Goal: Task Accomplishment & Management: Use online tool/utility

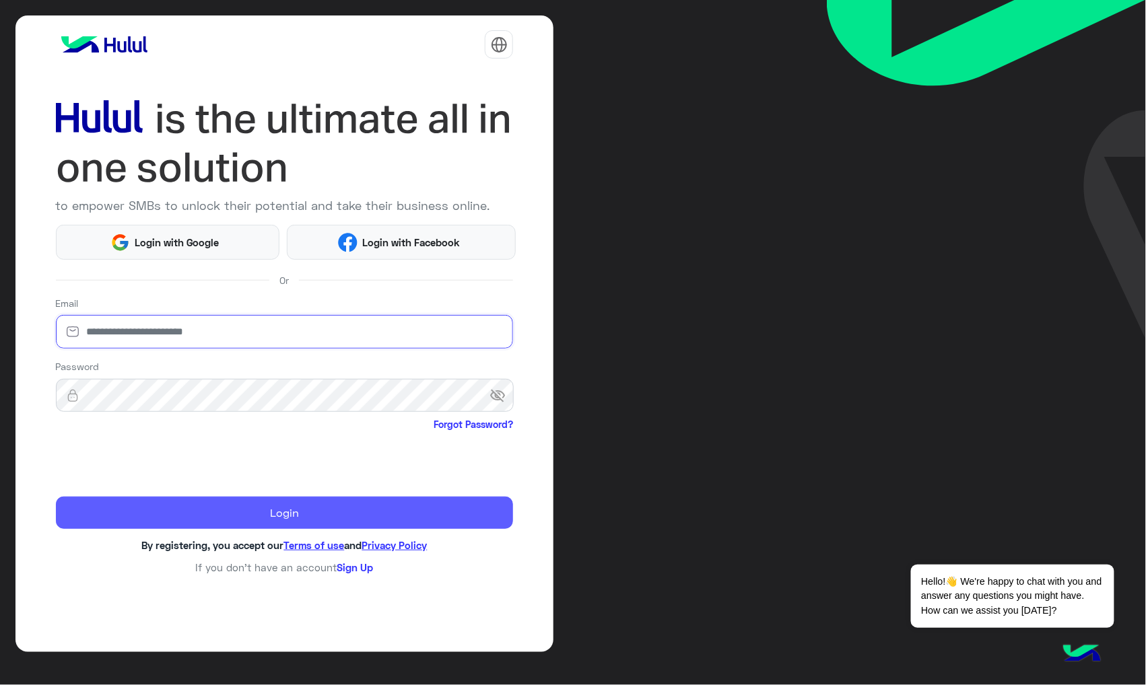
type input "**********"
click at [197, 518] on button "Login" at bounding box center [285, 513] width 458 height 32
click at [195, 517] on button "Login" at bounding box center [285, 513] width 458 height 32
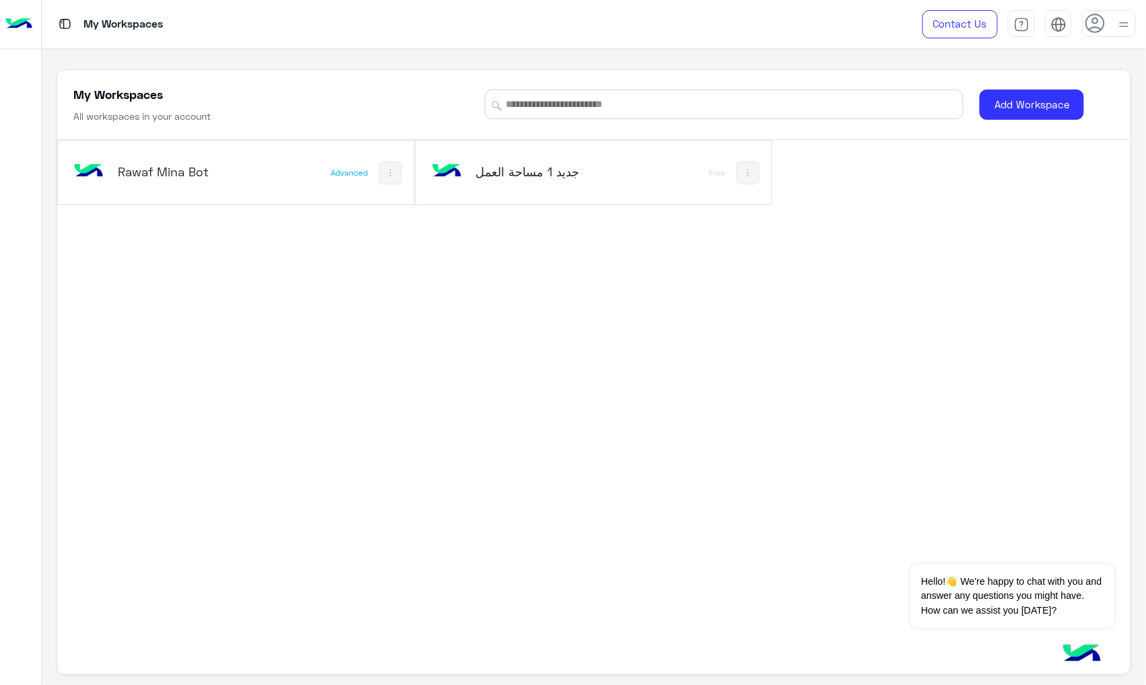
click at [245, 170] on div "Rawaf Mina Bot" at bounding box center [170, 173] width 199 height 39
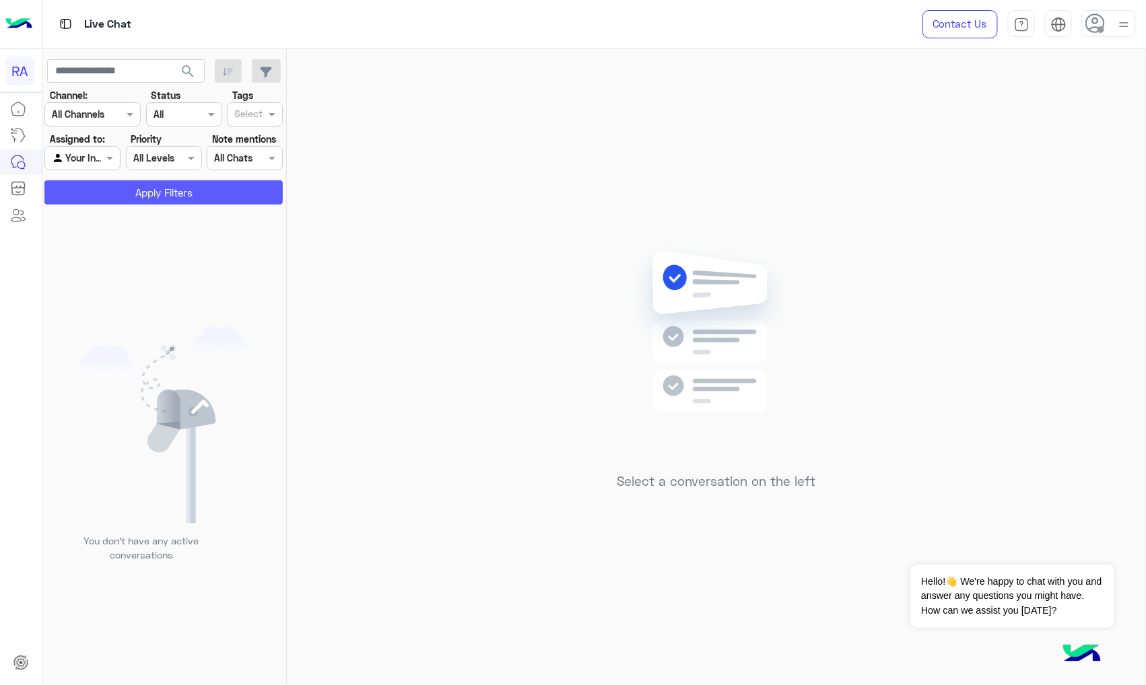
click at [243, 183] on button "Apply Filters" at bounding box center [163, 192] width 238 height 24
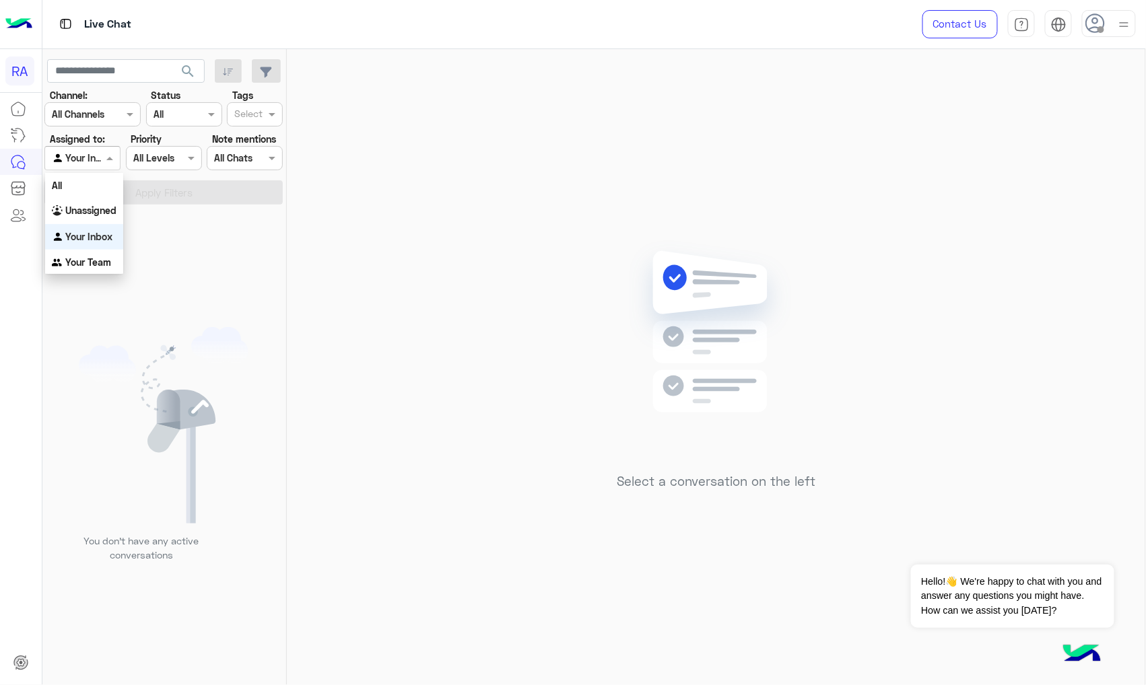
click at [90, 168] on div "Agent Filter Your Inbox" at bounding box center [82, 158] width 76 height 24
click at [97, 197] on div "All" at bounding box center [84, 185] width 78 height 25
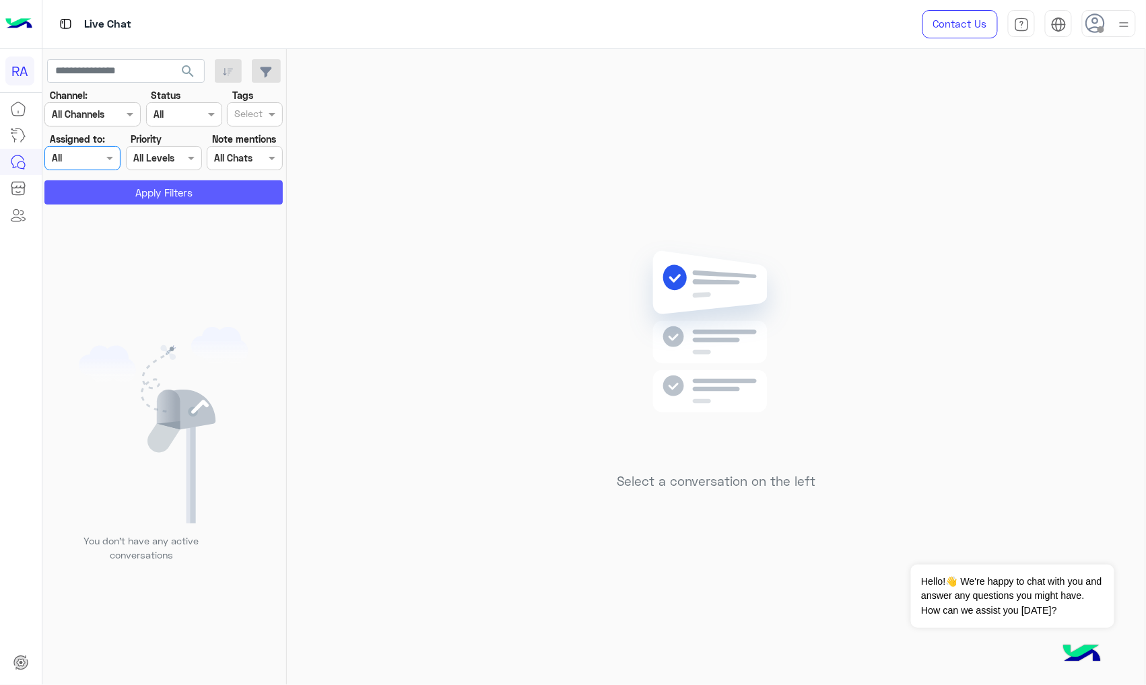
click at [105, 195] on button "Apply Filters" at bounding box center [163, 192] width 238 height 24
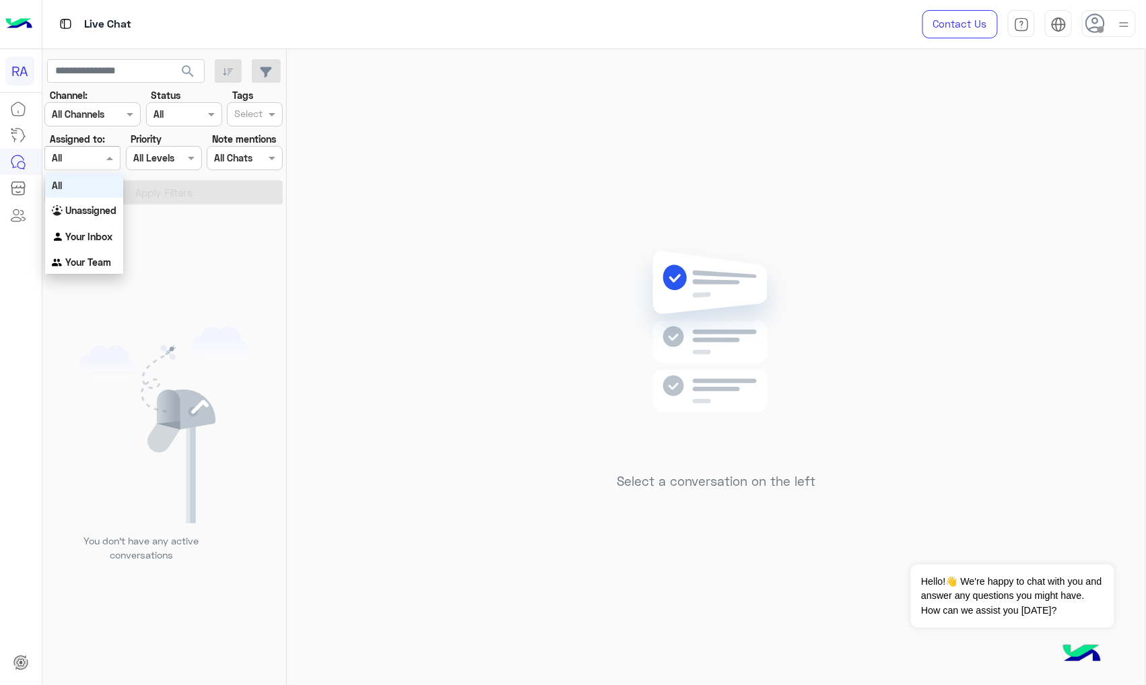
click at [70, 154] on input "text" at bounding box center [67, 159] width 31 height 14
click at [71, 257] on b "Your Team" at bounding box center [88, 262] width 46 height 11
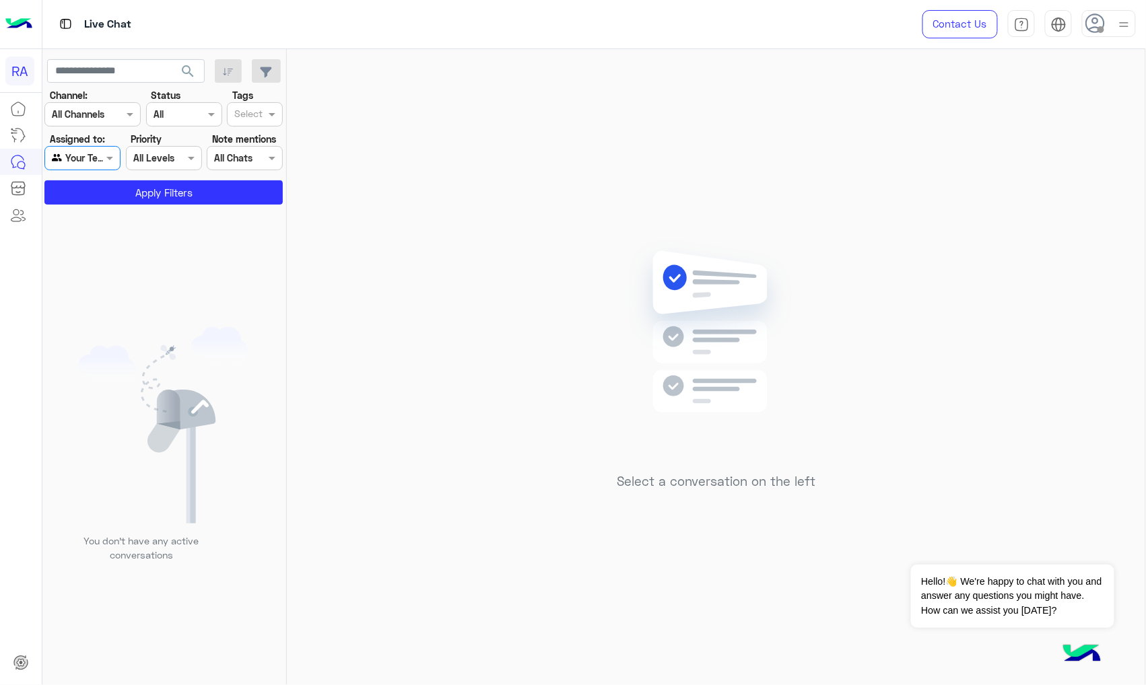
click at [93, 206] on app-inbox-users-filters "search Channel: Channel All Channels Status Channel All Tags Select Assigned to…" at bounding box center [164, 129] width 244 height 161
click at [97, 200] on button "Apply Filters" at bounding box center [163, 192] width 238 height 24
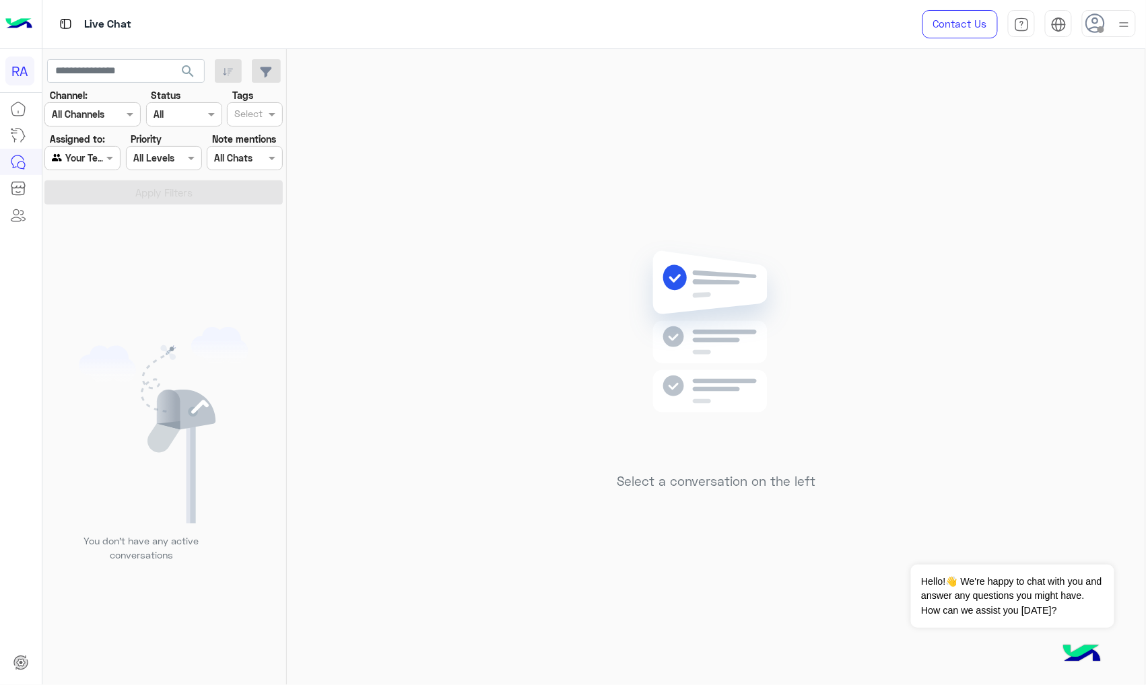
click at [78, 165] on input "text" at bounding box center [67, 159] width 31 height 14
click at [63, 237] on img "Options list" at bounding box center [58, 236] width 13 height 13
click at [95, 208] on app-inbox-users-filters "search Channel: Channel All Channels Status Channel All Tags Select Assigned to…" at bounding box center [164, 129] width 244 height 161
click at [100, 199] on button "Apply Filters" at bounding box center [163, 192] width 238 height 24
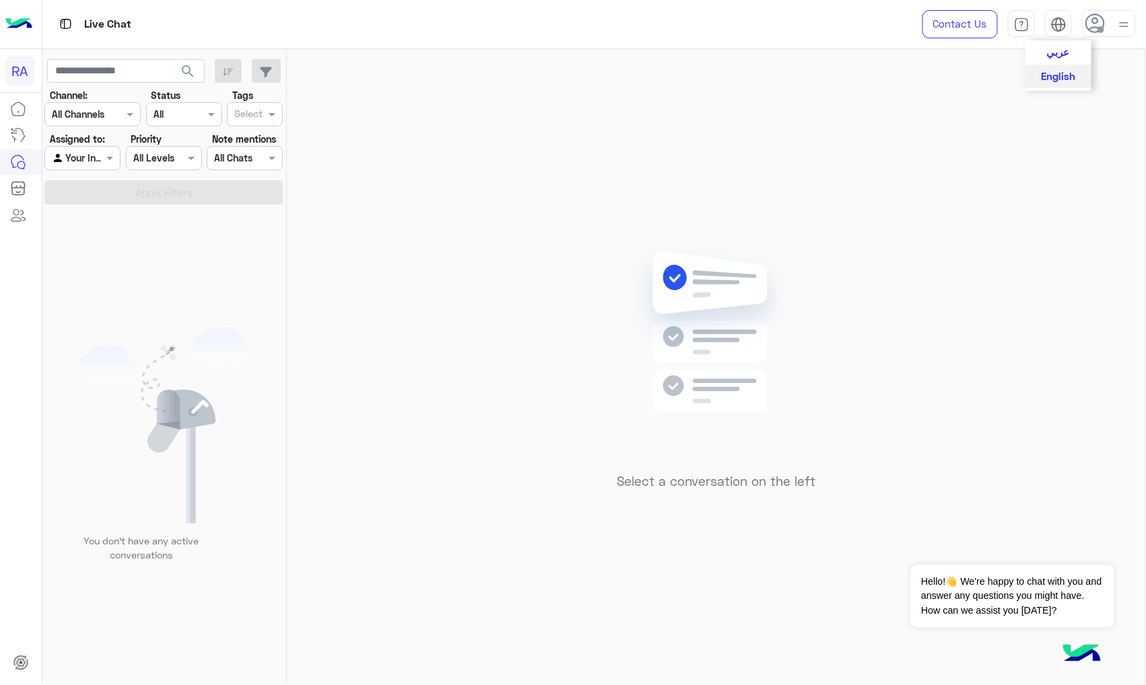
click at [1061, 18] on img at bounding box center [1058, 24] width 15 height 15
click at [1054, 58] on button "عربي" at bounding box center [1059, 51] width 66 height 23
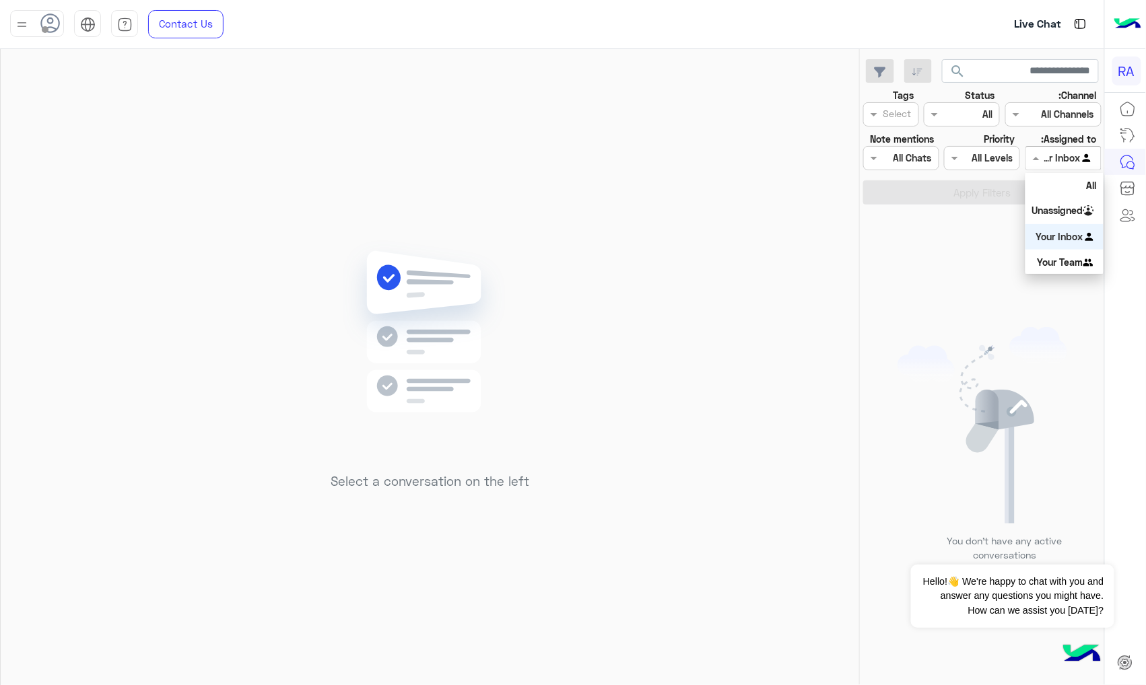
click at [1081, 155] on input "text" at bounding box center [1078, 159] width 31 height 14
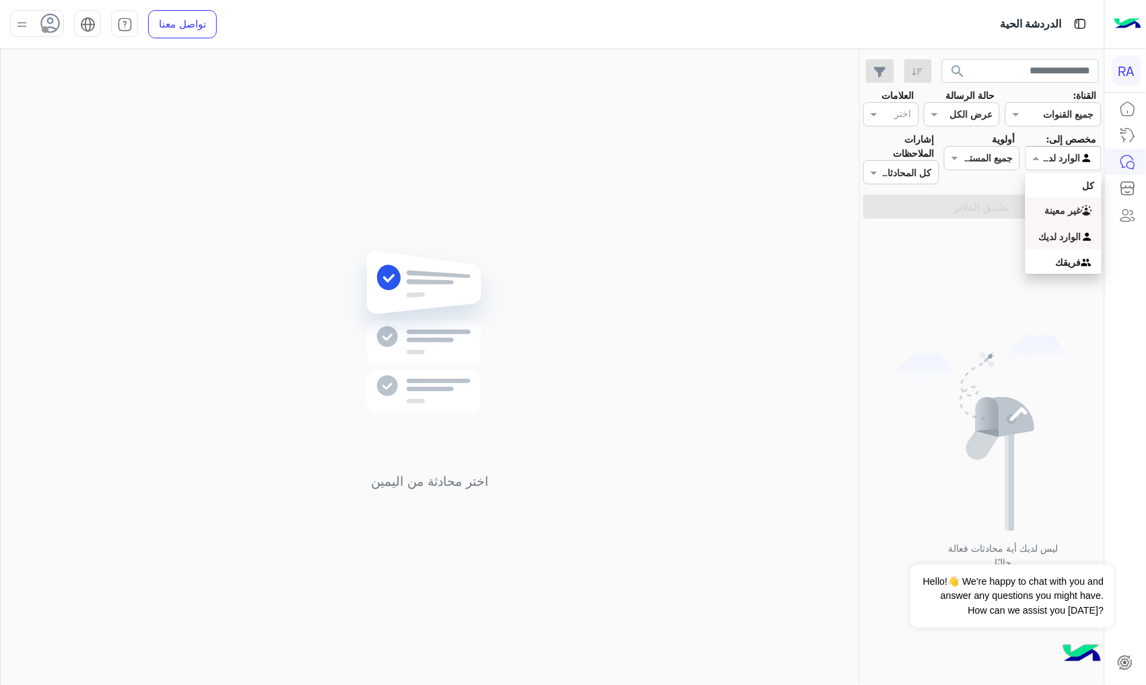
click at [1053, 207] on b "غير معينة" at bounding box center [1063, 210] width 36 height 11
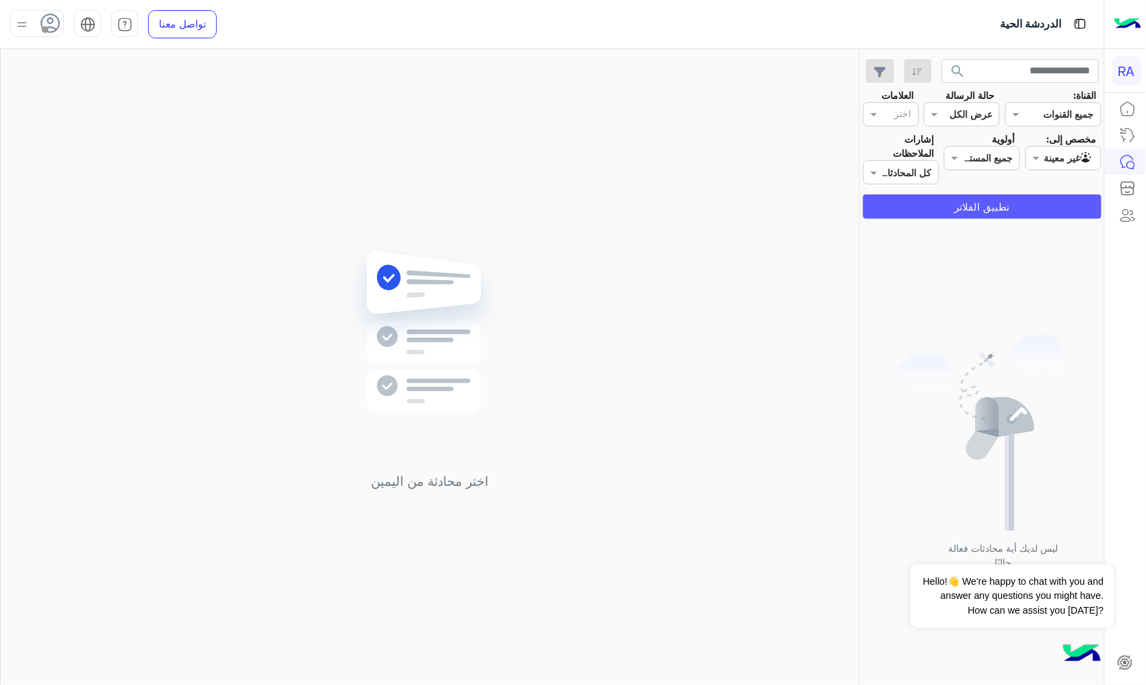
click at [1053, 207] on button "تطبيق الفلاتر" at bounding box center [982, 207] width 238 height 24
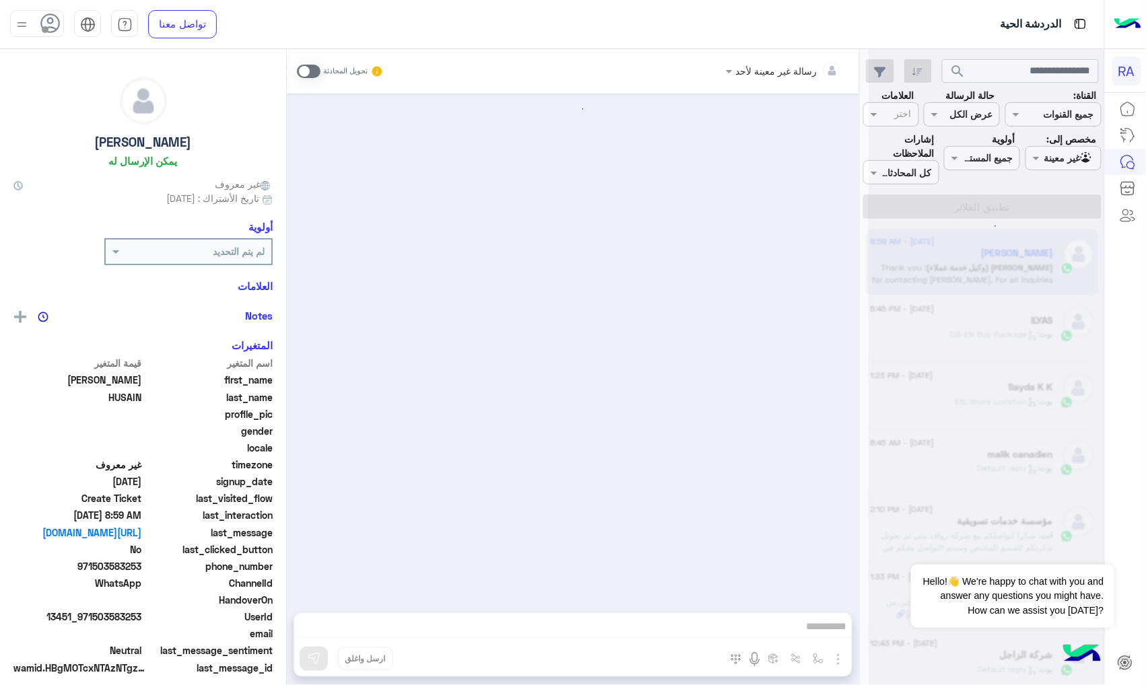
scroll to position [1458, 0]
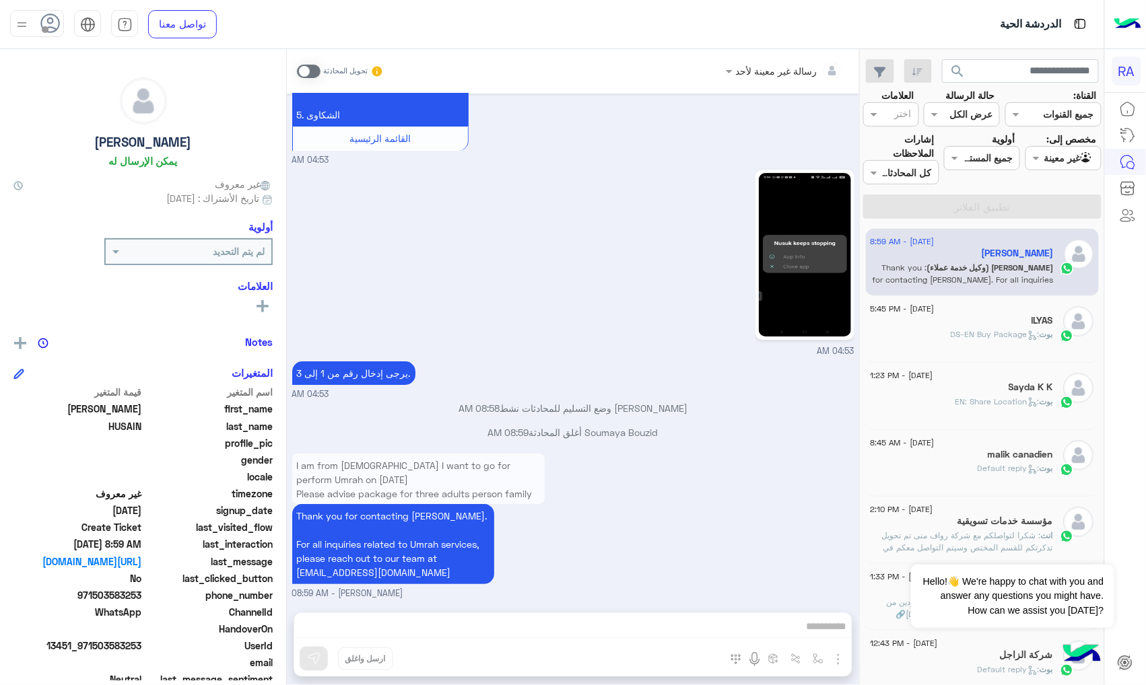
click at [434, 296] on div "04:53 AM" at bounding box center [573, 262] width 562 height 192
click at [574, 318] on div "04:53 AM" at bounding box center [573, 262] width 562 height 192
